Goal: Task Accomplishment & Management: Complete application form

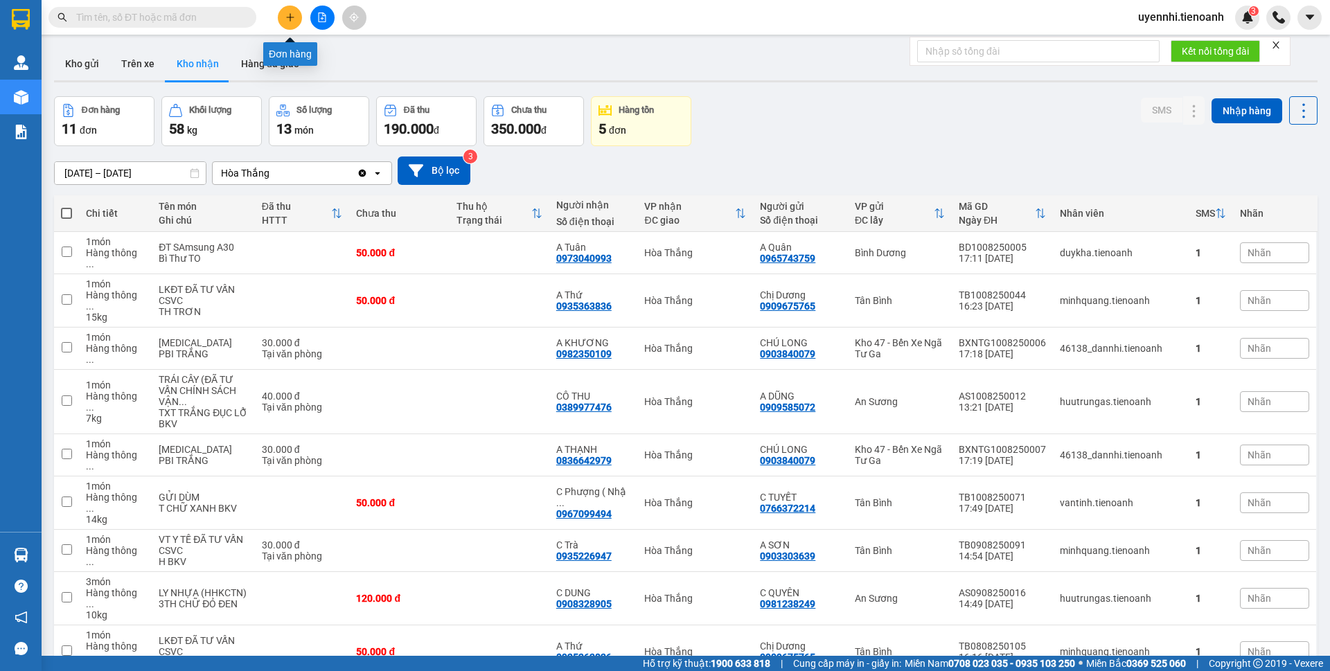
click at [290, 16] on icon "plus" at bounding box center [290, 17] width 10 height 10
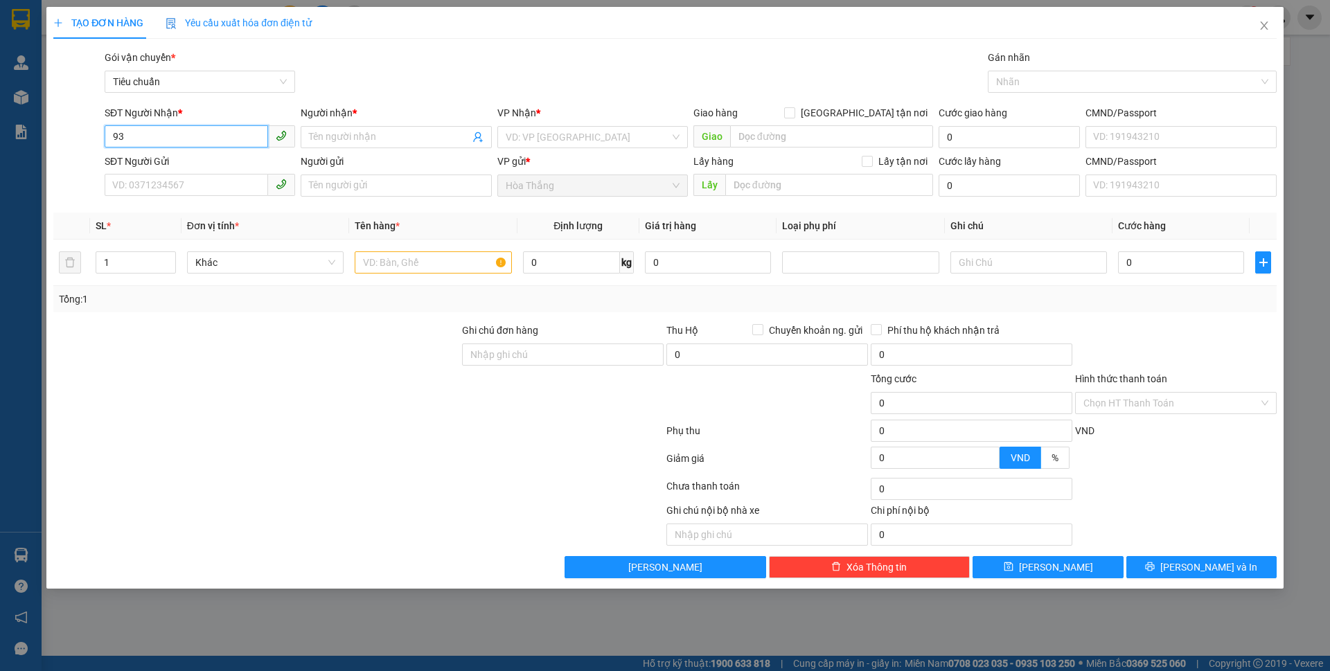
type input "9"
click at [172, 158] on div "0932888736 - C VY" at bounding box center [200, 164] width 174 height 15
type input "0932888736"
type input "C VY"
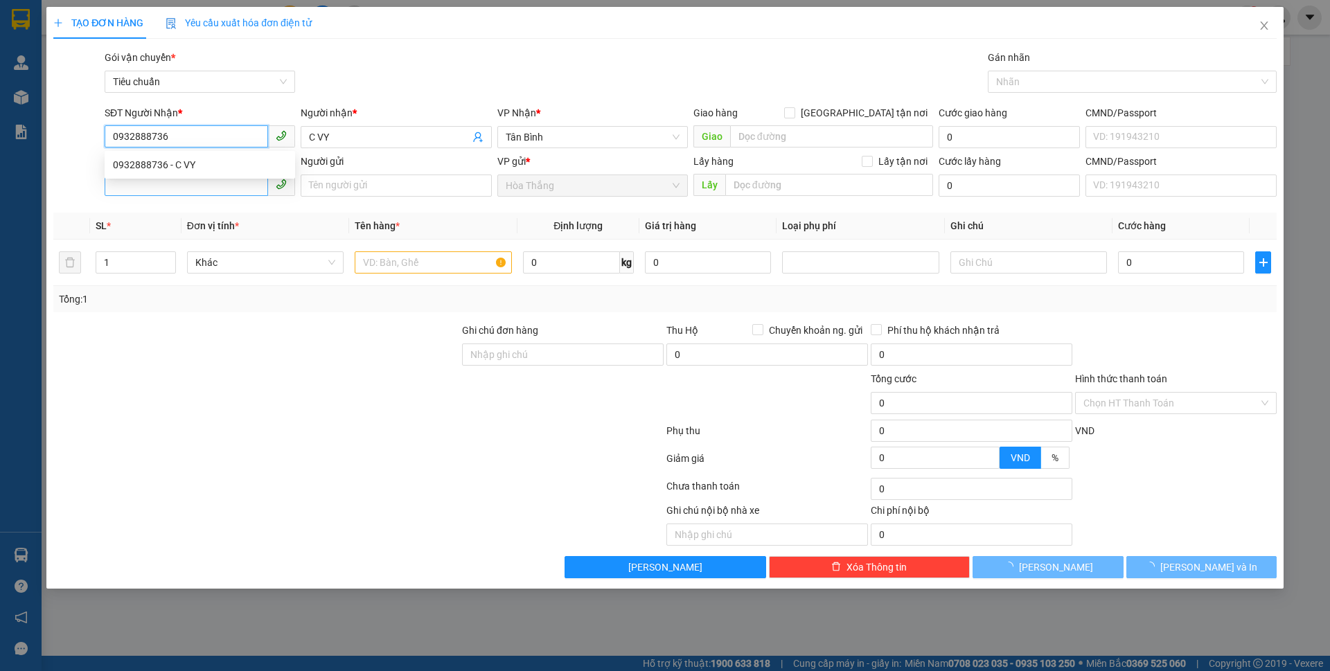
type input "0932888736"
type input "40.000"
click at [156, 182] on input "SĐT Người Gửi" at bounding box center [186, 185] width 163 height 22
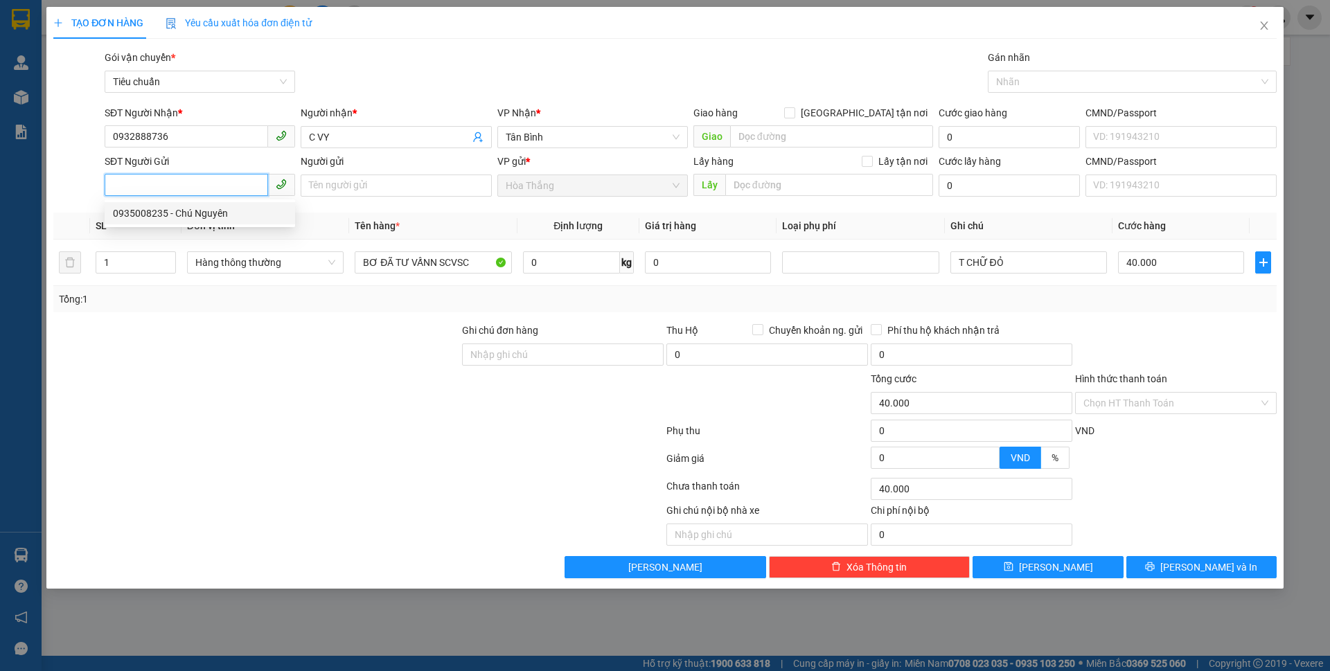
drag, startPoint x: 206, startPoint y: 213, endPoint x: 389, endPoint y: 224, distance: 183.9
click at [206, 213] on div "0935008235 - Chú Nguyên" at bounding box center [200, 213] width 174 height 15
type input "0935008235"
type input "Chú Nguyên"
click at [568, 260] on input "0" at bounding box center [571, 262] width 97 height 22
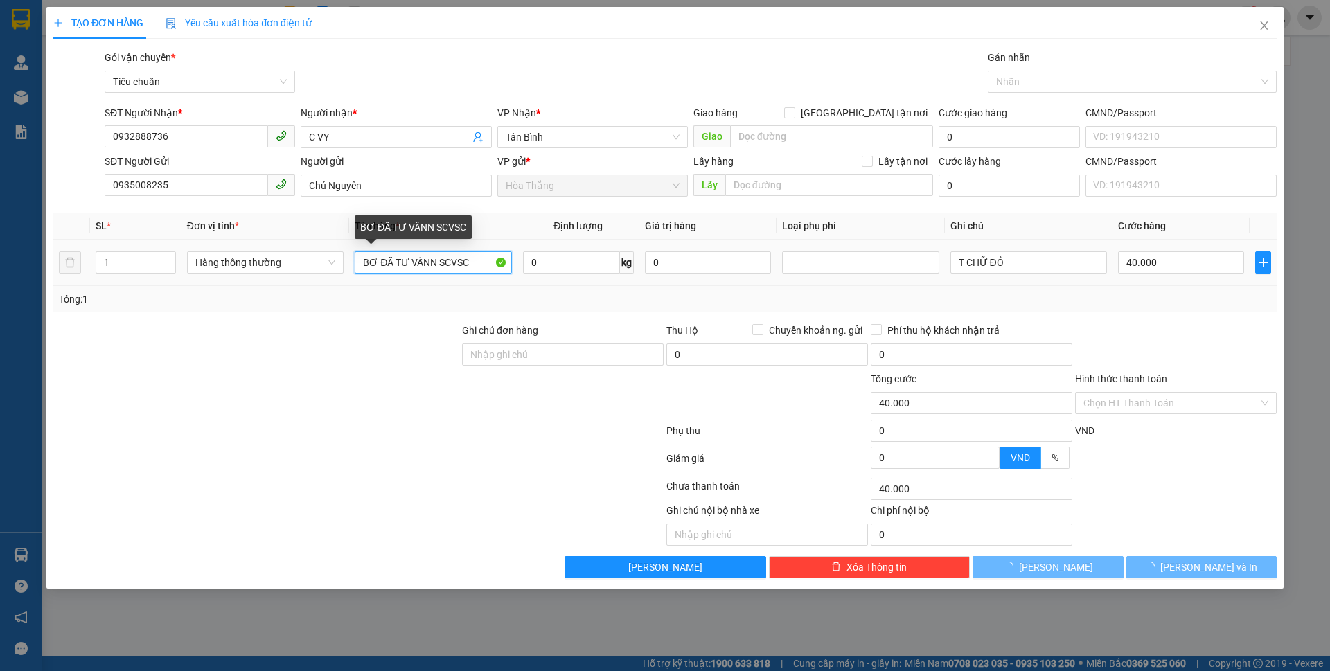
click at [435, 261] on input "BƠ ĐÃ TƯ VẤNN SCVSC" at bounding box center [433, 262] width 157 height 22
type input "BƠ ĐÃ TƯ VẤN SCVSC"
type input "0"
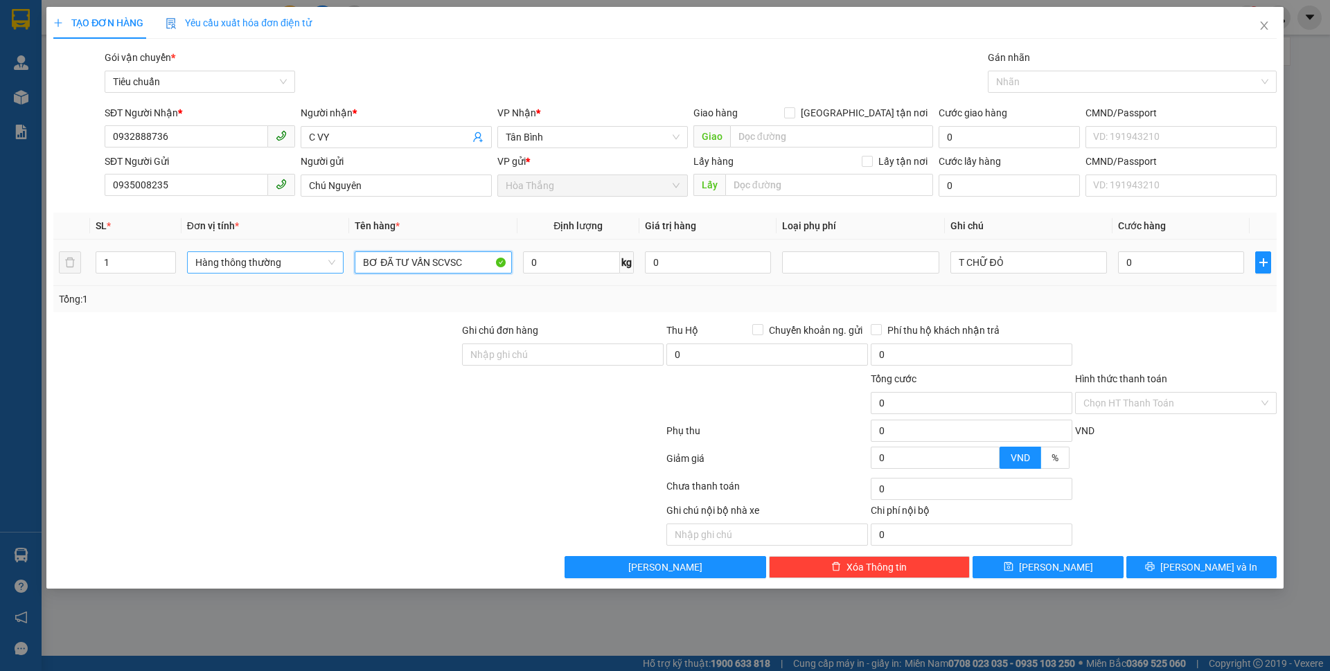
drag, startPoint x: 377, startPoint y: 258, endPoint x: 339, endPoint y: 253, distance: 37.8
click at [339, 253] on tr "1 Hàng thông thường BƠ ĐÃ TƯ VẤN SCVSC 0 kg 0 T CHỮ ĐỎ 0" at bounding box center [664, 263] width 1223 height 46
type input "ĐỒ KHÔ ĐÃ TƯ VẤN SCVSC"
drag, startPoint x: 959, startPoint y: 261, endPoint x: 1060, endPoint y: 262, distance: 101.1
click at [1060, 262] on input "T CHỮ ĐỎ" at bounding box center [1028, 262] width 157 height 22
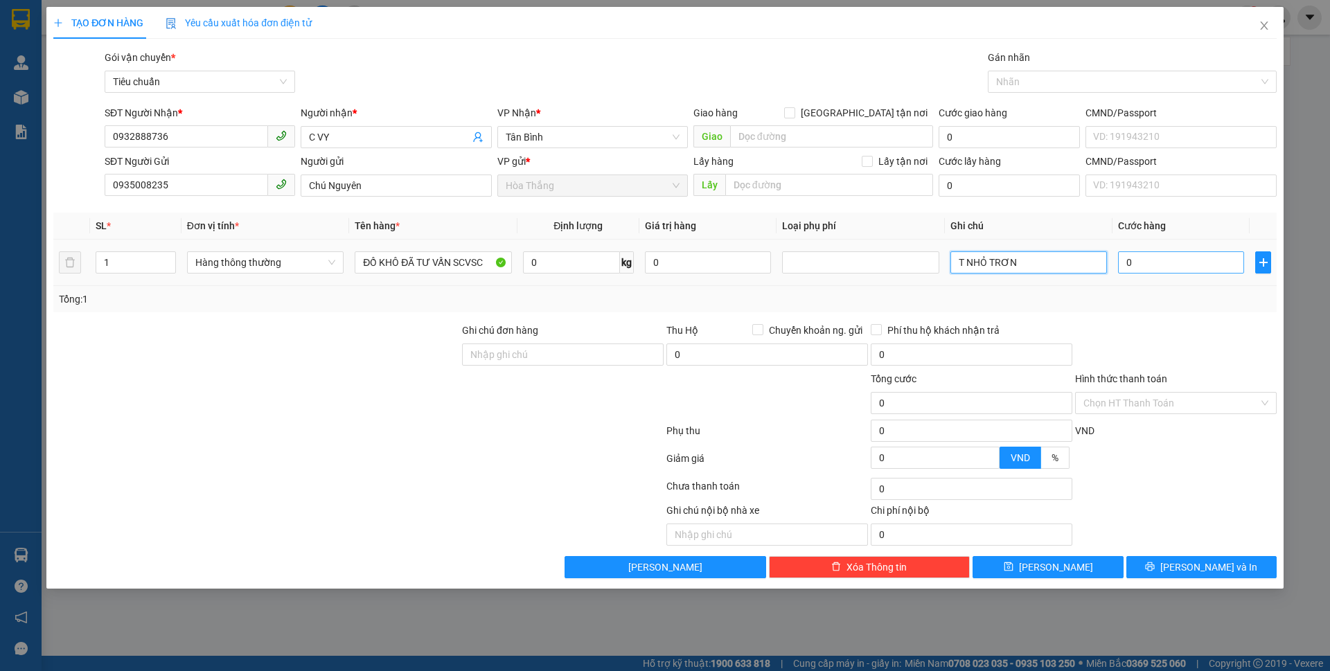
type input "T NHỎ TRƠN"
click at [1182, 269] on input "0" at bounding box center [1181, 262] width 126 height 22
type input "3"
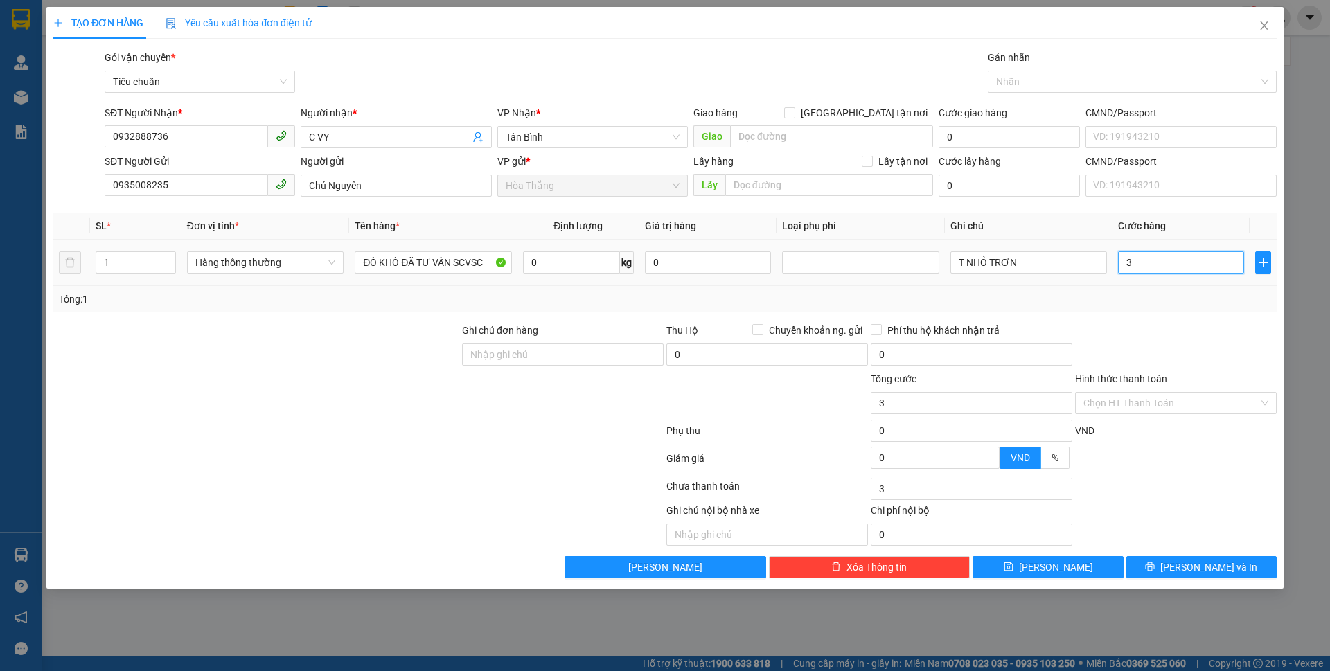
type input "30"
type input "30.000"
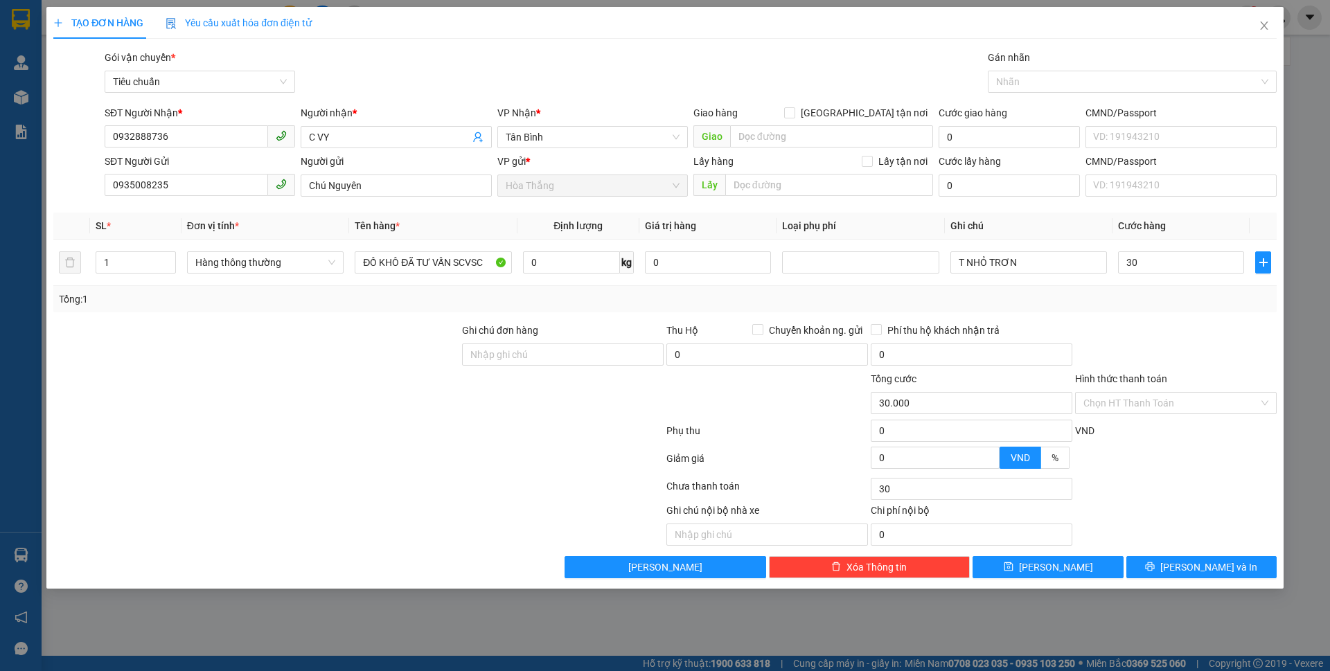
type input "30.000"
click at [1157, 317] on div "Transit Pickup Surcharge Ids Transit Deliver Surcharge Ids Transit Deliver Surc…" at bounding box center [664, 314] width 1223 height 529
click at [1139, 405] on input "Hình thức thanh toán" at bounding box center [1170, 403] width 175 height 21
click at [1144, 432] on div "Tại văn phòng" at bounding box center [1175, 430] width 185 height 15
type input "0"
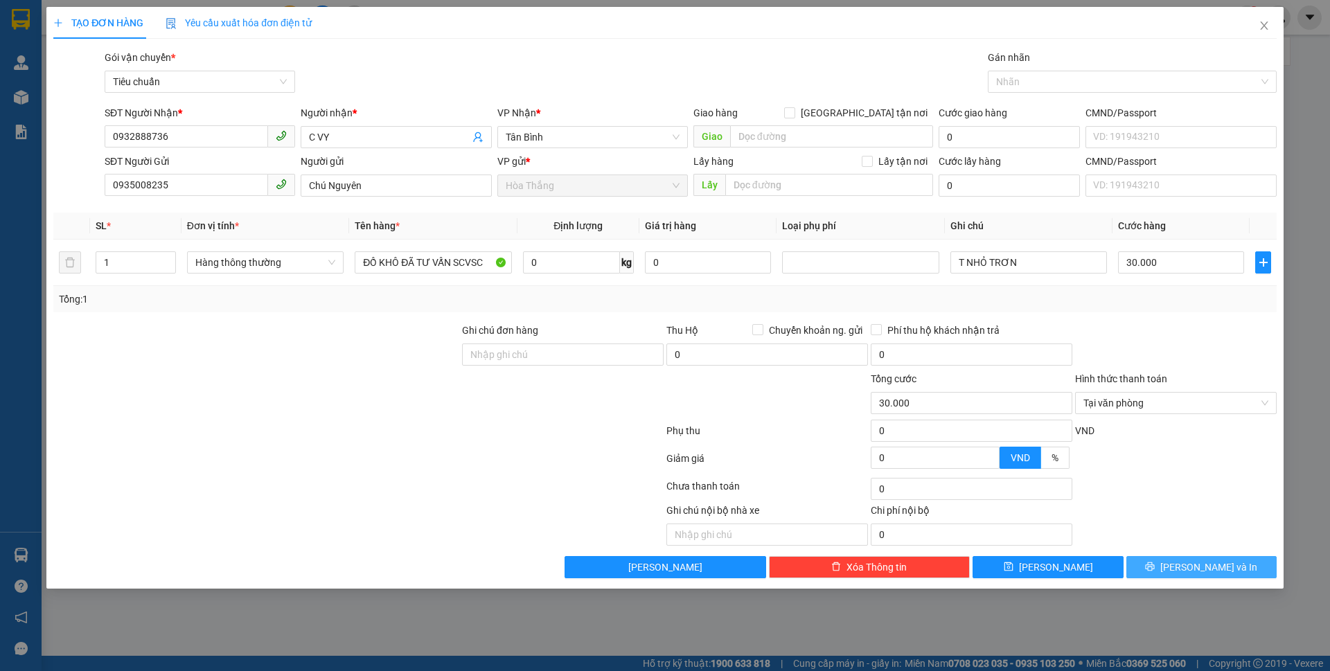
click at [1203, 558] on div "Transit Pickup Surcharge Ids Transit Deliver Surcharge Ids Transit Deliver Surc…" at bounding box center [664, 314] width 1223 height 529
click at [1200, 569] on span "[PERSON_NAME] và In" at bounding box center [1208, 567] width 97 height 15
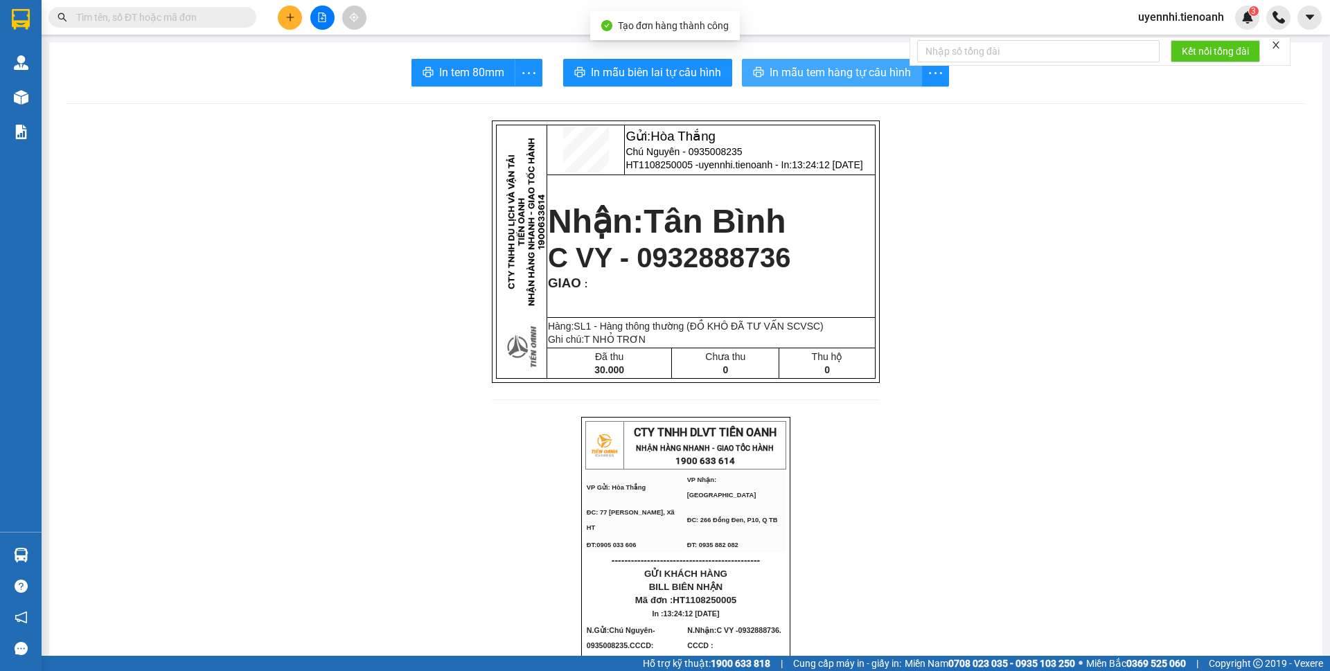
click at [780, 76] on span "In mẫu tem hàng tự cấu hình" at bounding box center [840, 72] width 141 height 17
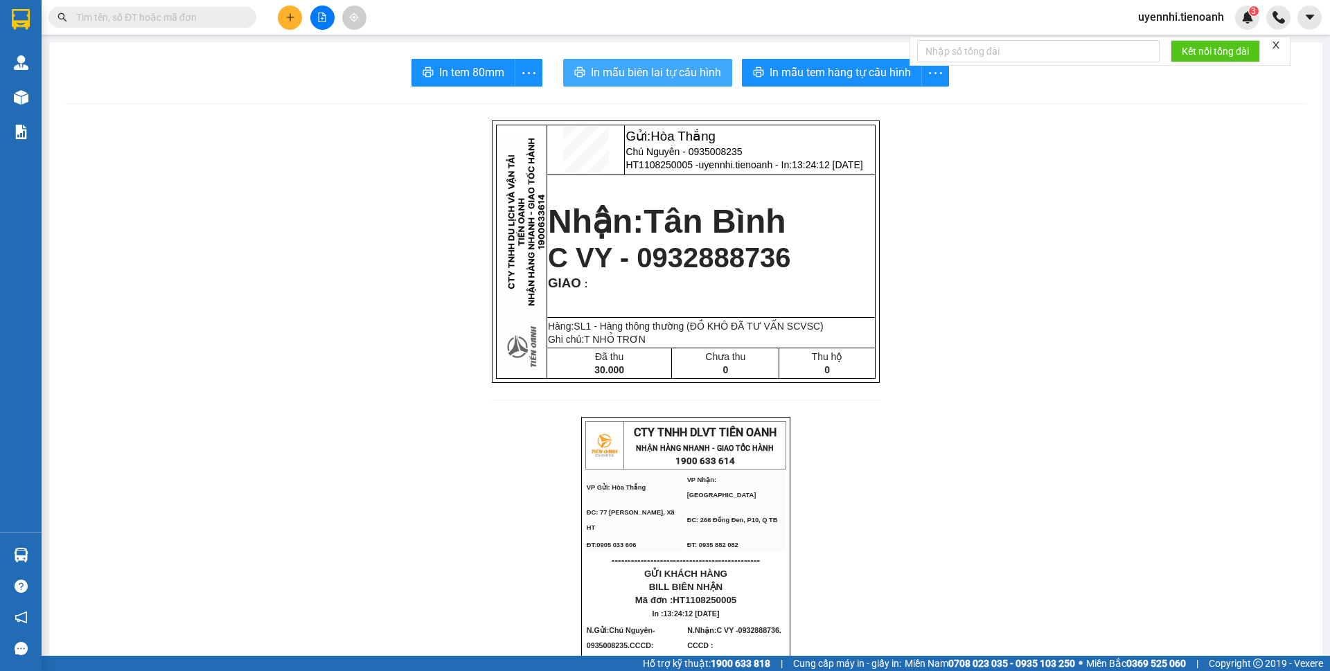
click at [680, 82] on button "In mẫu biên lai tự cấu hình" at bounding box center [647, 73] width 169 height 28
